Goal: Find specific fact: Find specific fact

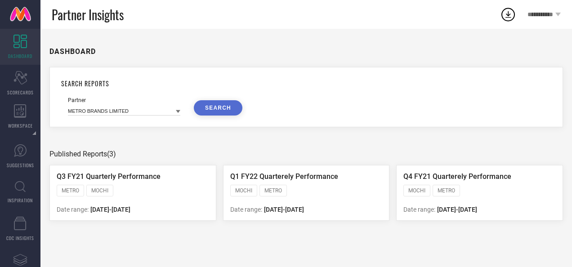
click at [19, 188] on icon at bounding box center [20, 186] width 11 height 11
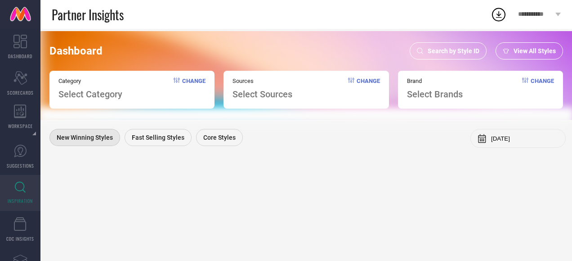
click at [421, 50] on icon at bounding box center [420, 51] width 6 height 6
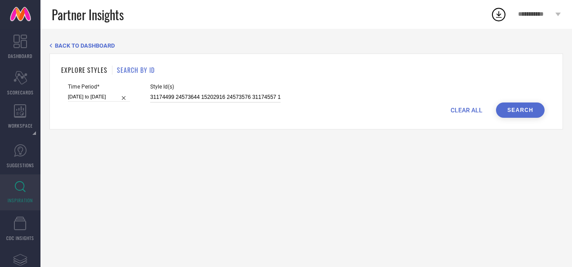
click at [203, 95] on input "31174499 24573644 15202916 24573576 31174557 13555320 24573650 29947568 2457372…" at bounding box center [215, 97] width 131 height 10
paste input "16941126 10300869 13321684 13601432 12875724 20387856 12193854 2355195 23560426…"
type input "16941126 10300869 13321684 13601432 12875724 20387856 12193854 2355195 23560426…"
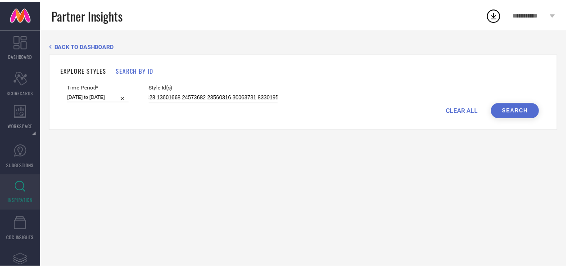
scroll to position [0, 0]
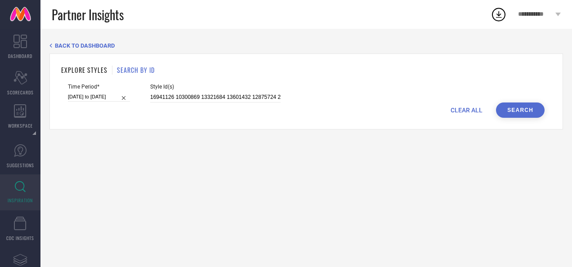
click at [510, 108] on button "Search" at bounding box center [520, 110] width 49 height 15
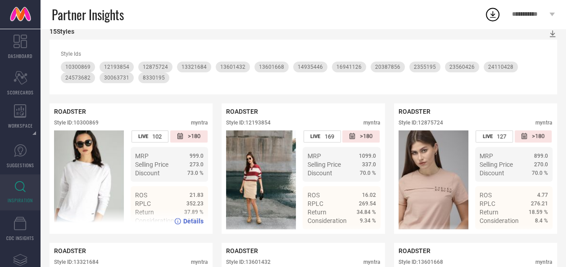
scroll to position [114, 0]
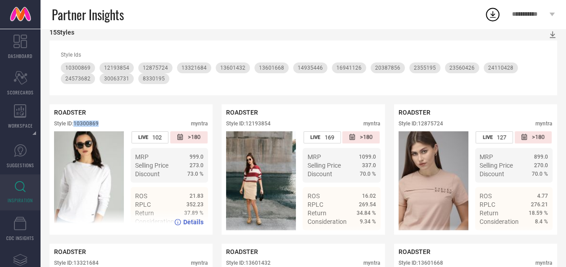
drag, startPoint x: 104, startPoint y: 124, endPoint x: 77, endPoint y: 126, distance: 27.1
click at [77, 126] on div "Style ID: 10300869 myntra" at bounding box center [131, 126] width 154 height 11
copy div "10300869"
